Goal: Find specific page/section: Find specific page/section

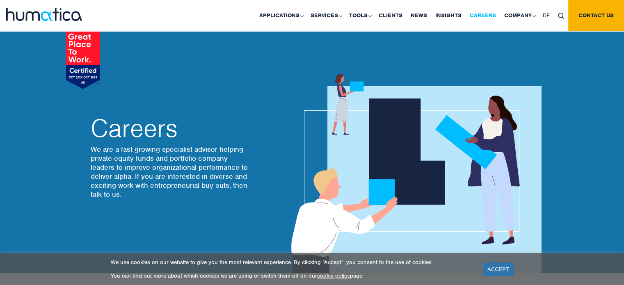
click at [481, 14] on link "Careers" at bounding box center [483, 15] width 34 height 31
click at [500, 268] on link "ACCEPT" at bounding box center [499, 270] width 30 height 14
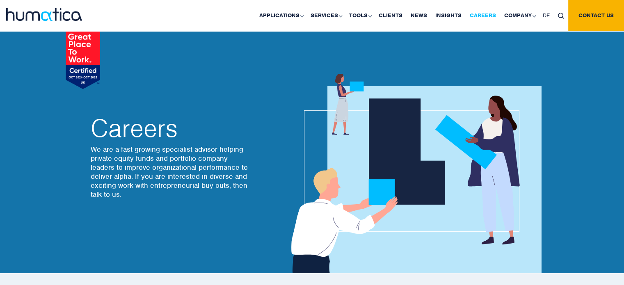
click at [485, 14] on link "Careers" at bounding box center [483, 15] width 34 height 31
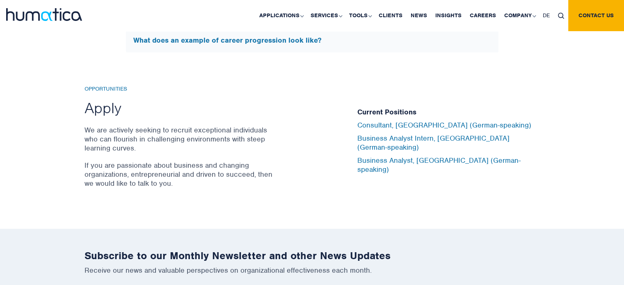
scroll to position [2684, 0]
